Goal: Task Accomplishment & Management: Manage account settings

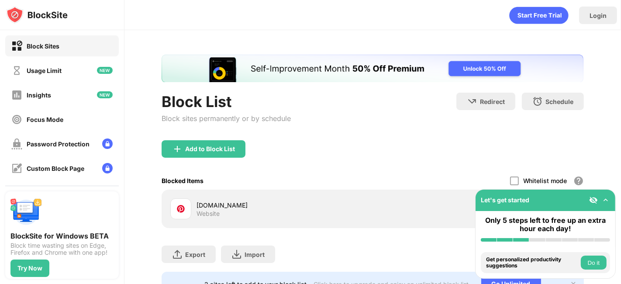
scroll to position [43, 7]
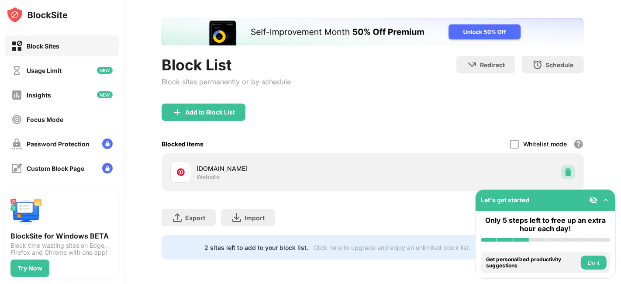
click at [564, 168] on img at bounding box center [568, 172] width 9 height 9
